Goal: Navigation & Orientation: Find specific page/section

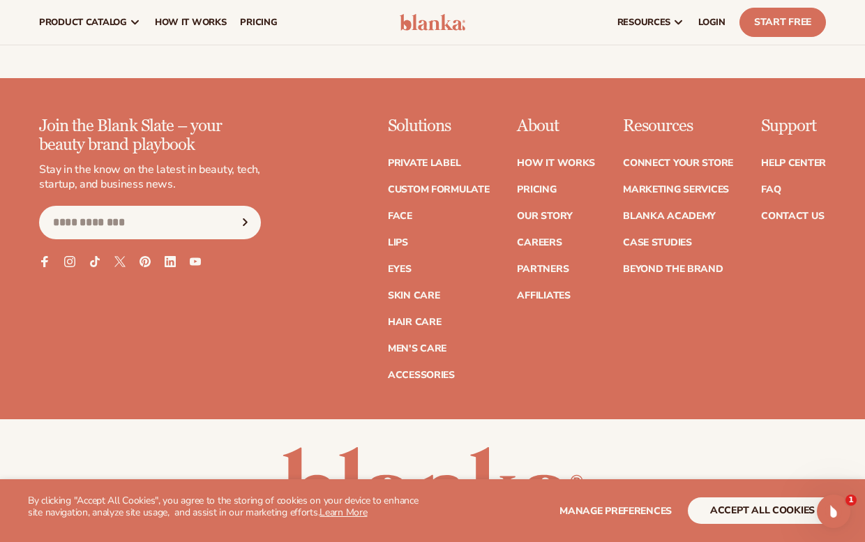
scroll to position [5330, 0]
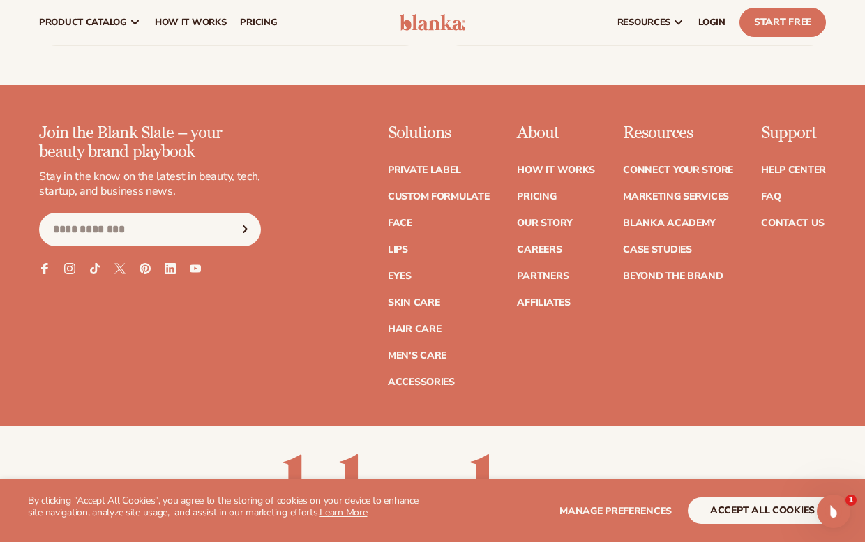
click at [809, 169] on ul "Help Center FAQ Contact Us" at bounding box center [793, 189] width 65 height 77
click at [793, 218] on link "Contact Us" at bounding box center [792, 223] width 63 height 10
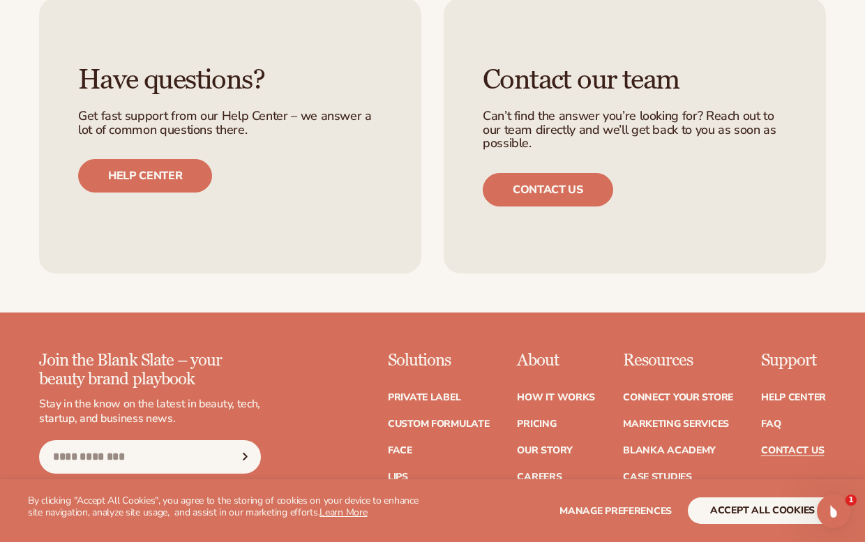
scroll to position [971, 0]
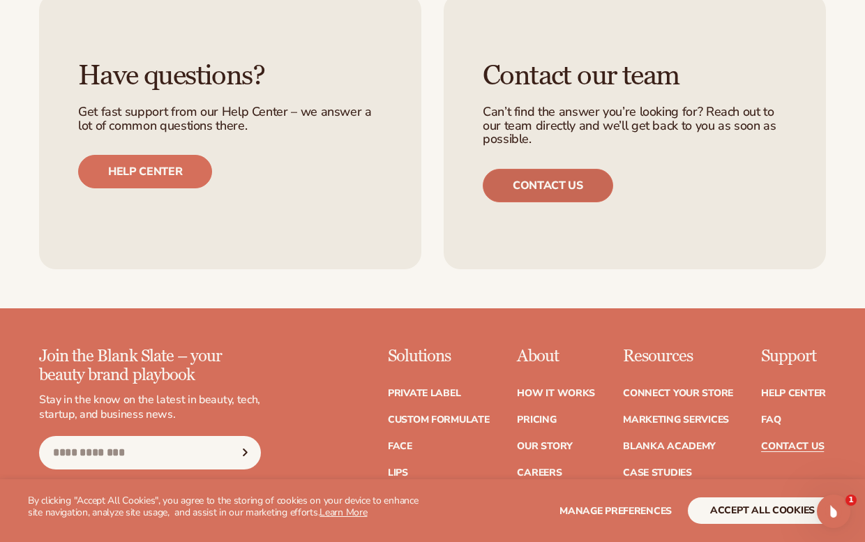
click at [508, 179] on link "Contact us" at bounding box center [548, 185] width 130 height 33
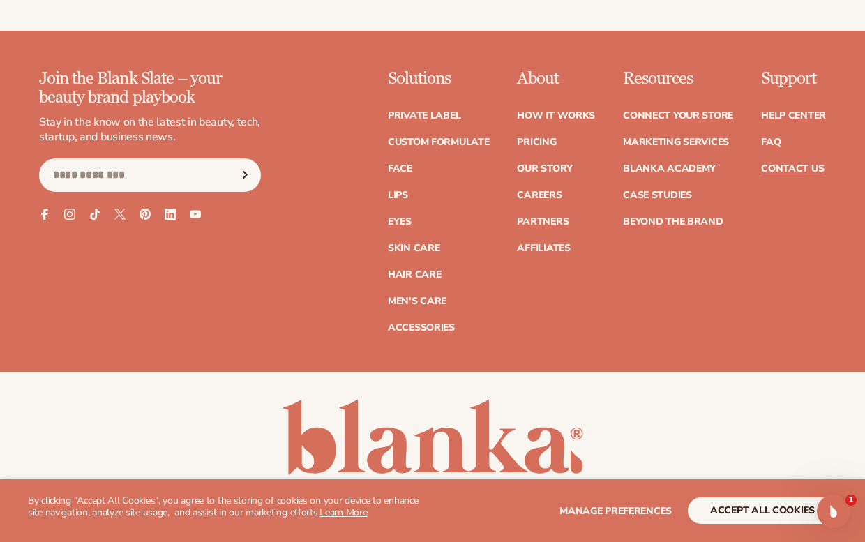
scroll to position [1251, 0]
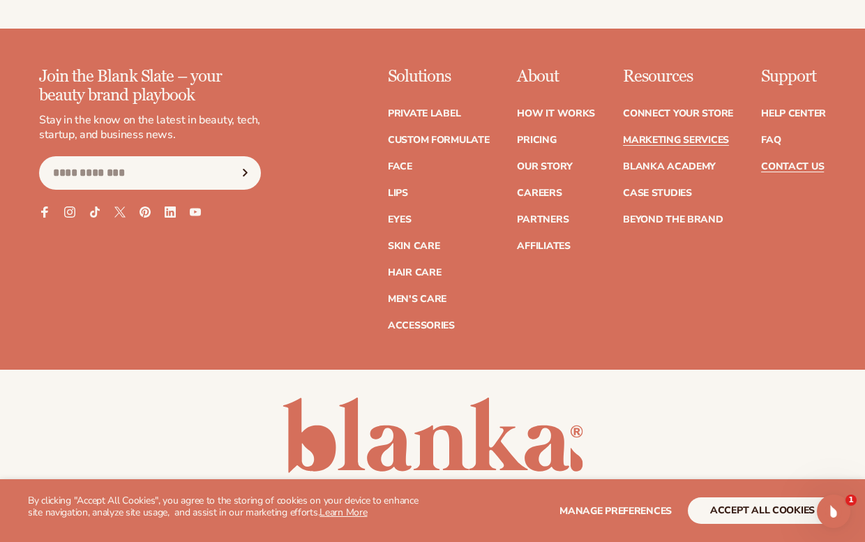
click at [685, 138] on link "Marketing services" at bounding box center [676, 140] width 106 height 10
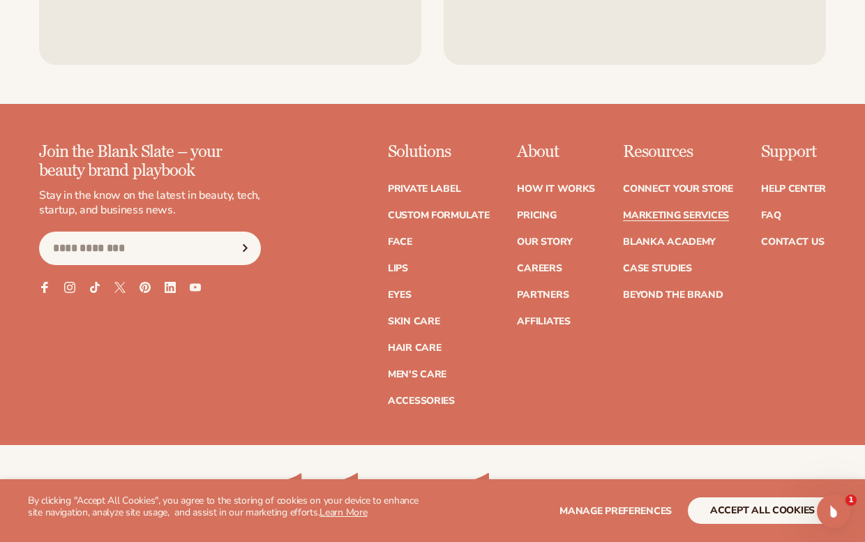
scroll to position [2890, 0]
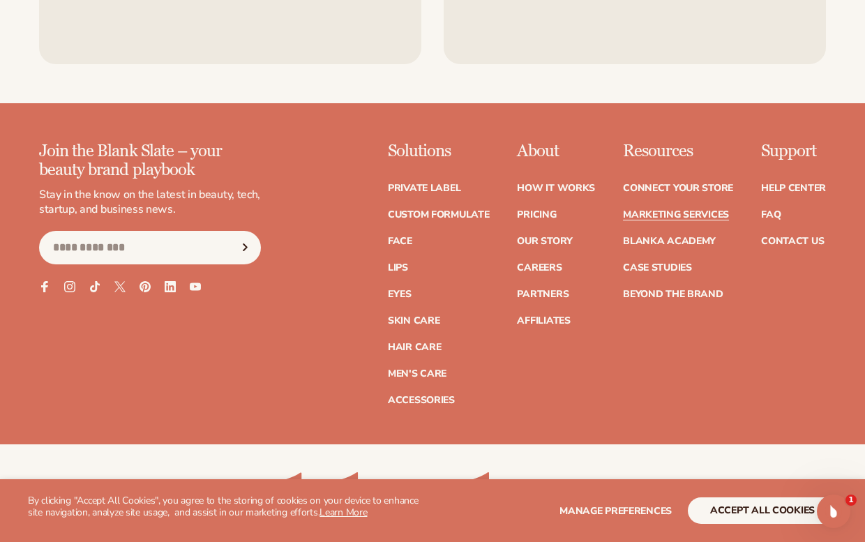
click at [204, 289] on ul "Facebook Instagram TikTok X (Twitter) Pinterest Linkedin YouTube" at bounding box center [150, 286] width 222 height 11
click at [199, 287] on icon at bounding box center [195, 286] width 12 height 8
click at [543, 286] on ul "How It Works Pricing Our Story Careers Partners Affiliates" at bounding box center [556, 247] width 78 height 156
click at [543, 289] on link "Partners" at bounding box center [543, 294] width 52 height 10
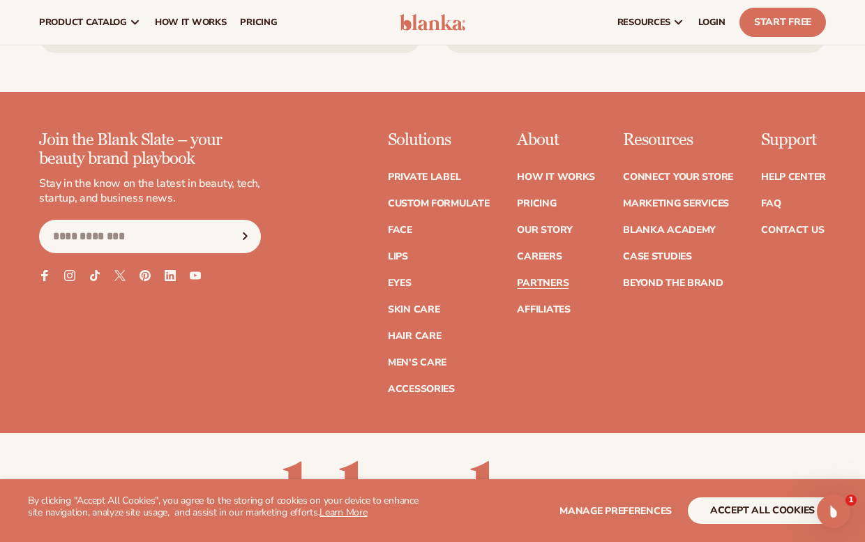
scroll to position [2411, 0]
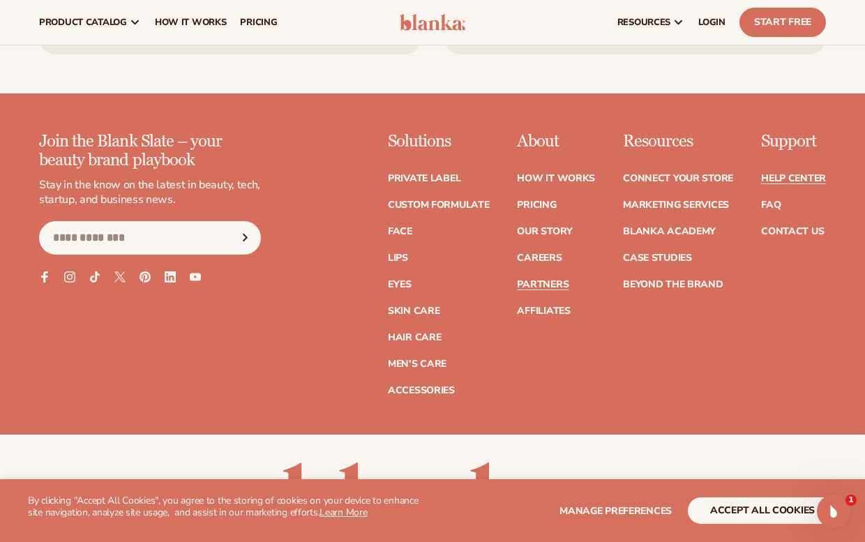
click at [798, 174] on link "Help Center" at bounding box center [793, 179] width 65 height 10
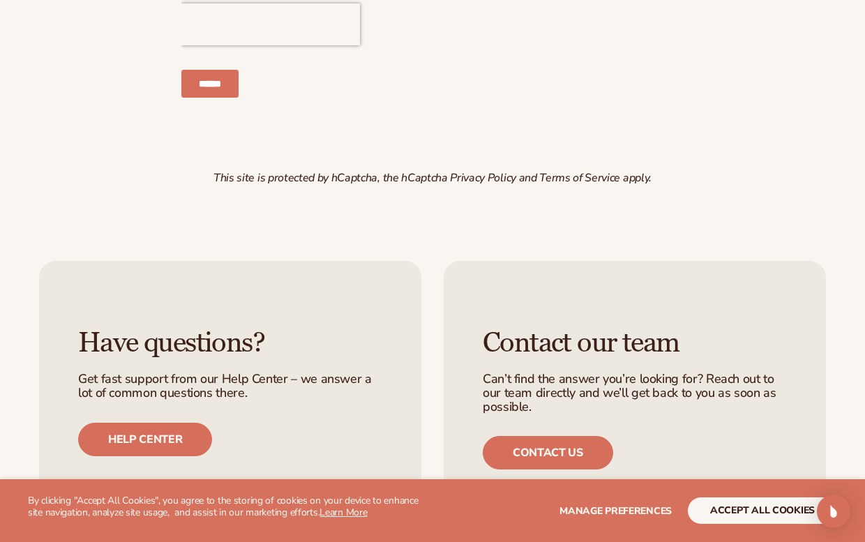
scroll to position [2197, 0]
